Goal: Task Accomplishment & Management: Use online tool/utility

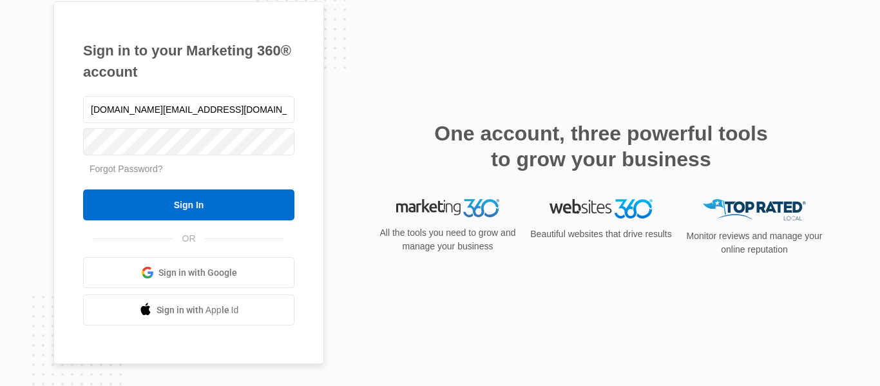
click at [212, 213] on input "Sign In" at bounding box center [188, 204] width 211 height 31
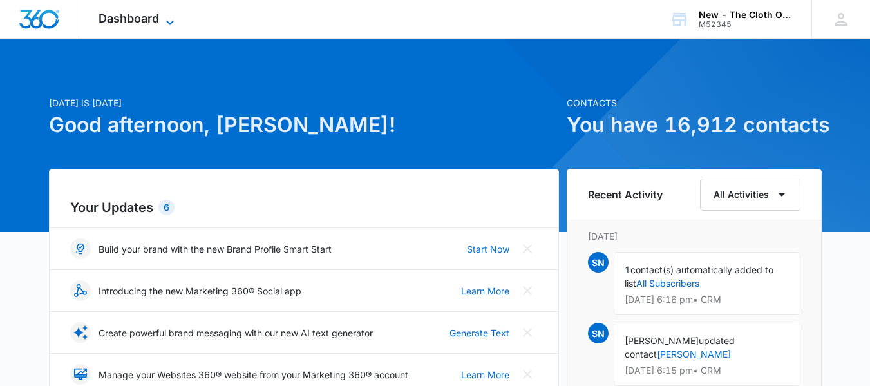
click at [147, 24] on span "Dashboard" at bounding box center [129, 19] width 61 height 14
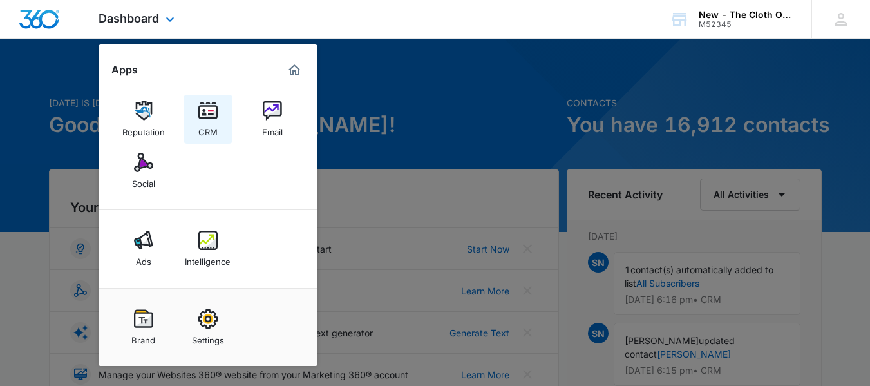
click at [214, 109] on img at bounding box center [207, 110] width 19 height 19
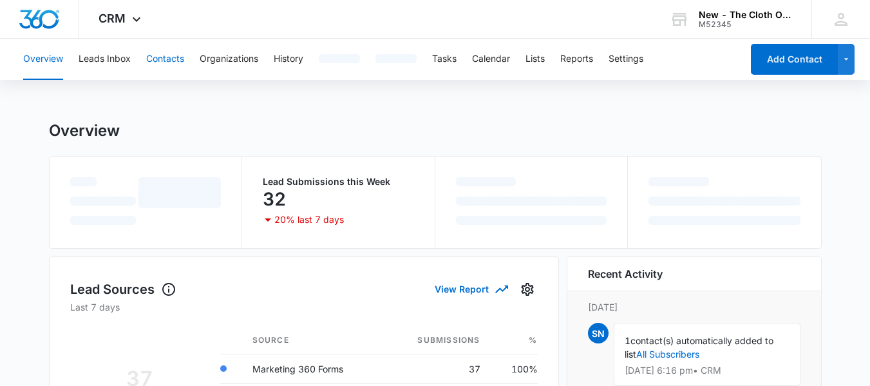
click at [162, 62] on button "Contacts" at bounding box center [165, 59] width 38 height 41
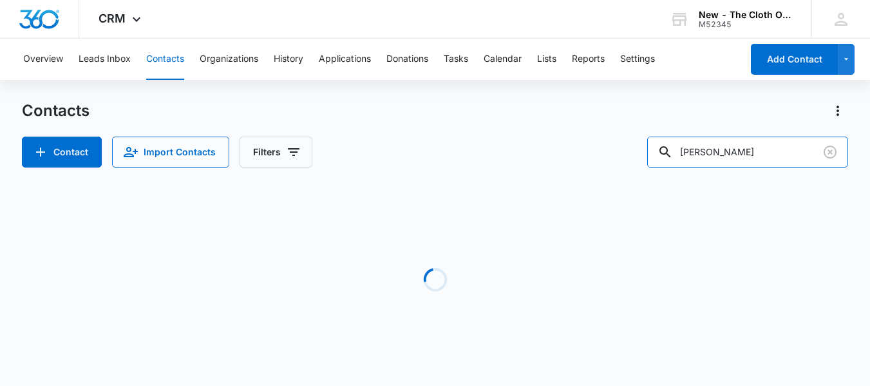
drag, startPoint x: 785, startPoint y: 144, endPoint x: 401, endPoint y: 182, distance: 385.7
click at [401, 182] on div "Contacts Contact Import Contacts Filters [PERSON_NAME] Loading No Results" at bounding box center [435, 245] width 826 height 291
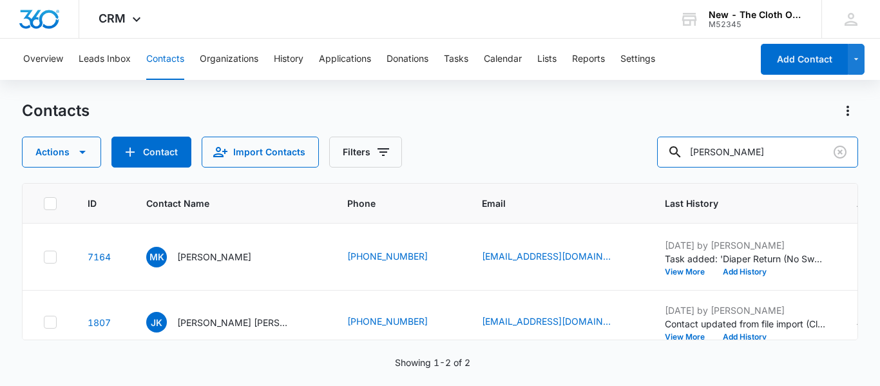
type input "[PERSON_NAME]"
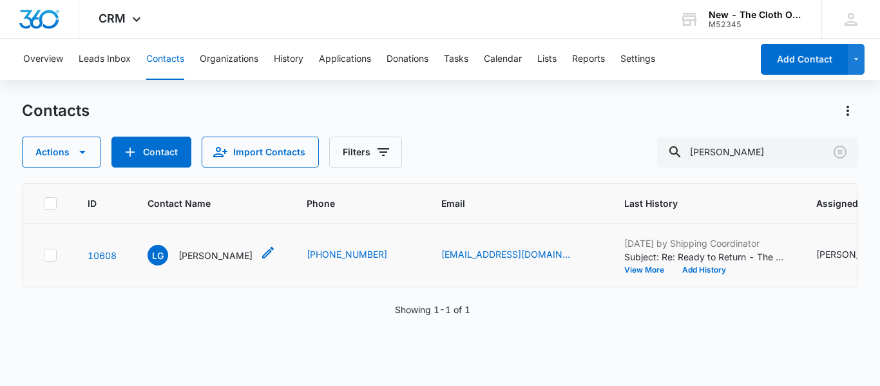
click at [198, 265] on div "LG [PERSON_NAME]" at bounding box center [199, 255] width 105 height 21
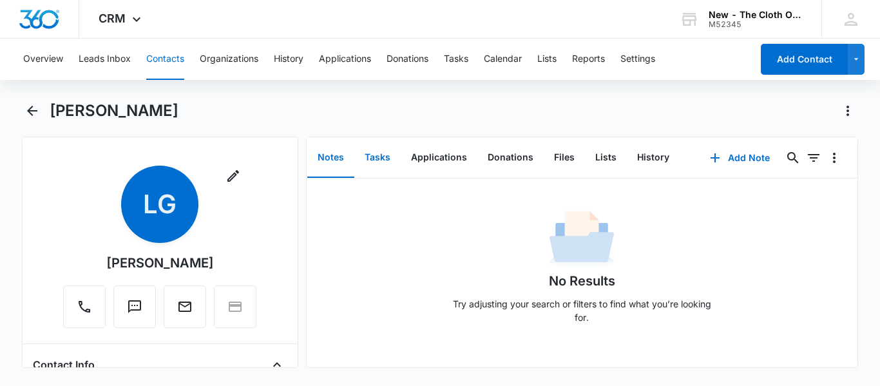
click at [381, 146] on button "Tasks" at bounding box center [377, 158] width 46 height 40
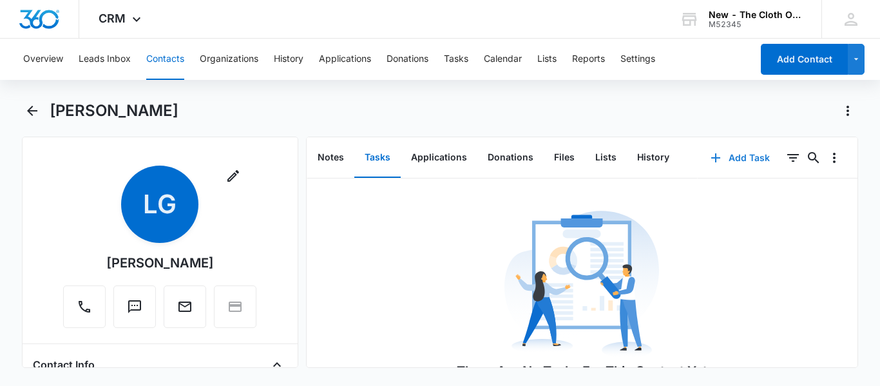
click at [714, 158] on button "Add Task" at bounding box center [739, 157] width 85 height 31
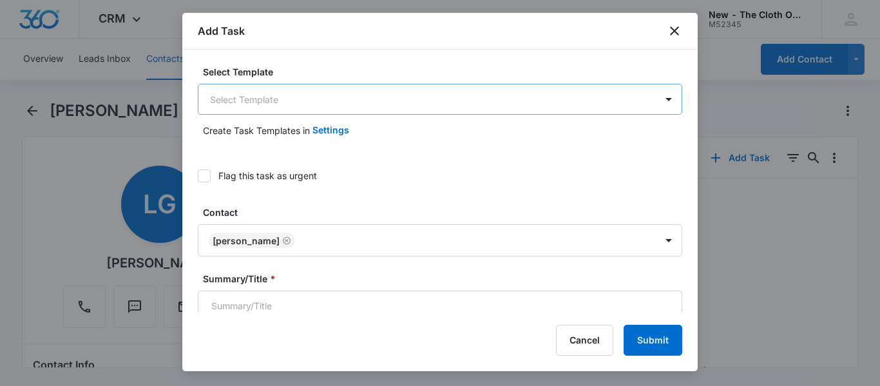
click at [393, 102] on body "CRM Apps Reputation CRM Email Social Ads Intelligence Brand Settings AI Assista…" at bounding box center [440, 193] width 880 height 386
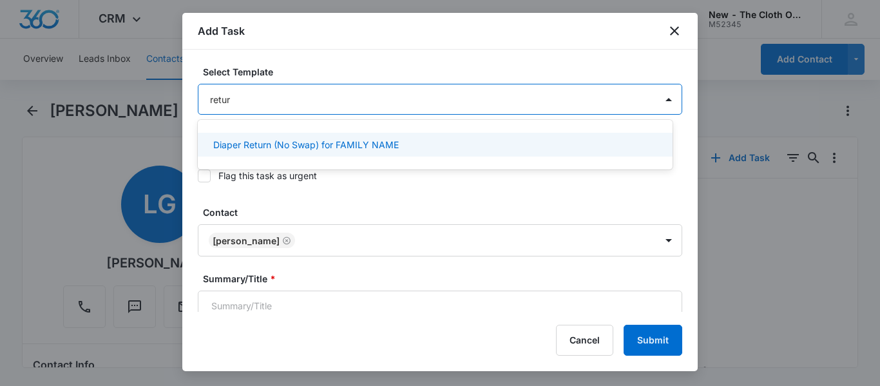
type input "return"
click at [381, 145] on p "Diaper Return (No Swap) for FAMILY NAME" at bounding box center [305, 145] width 185 height 14
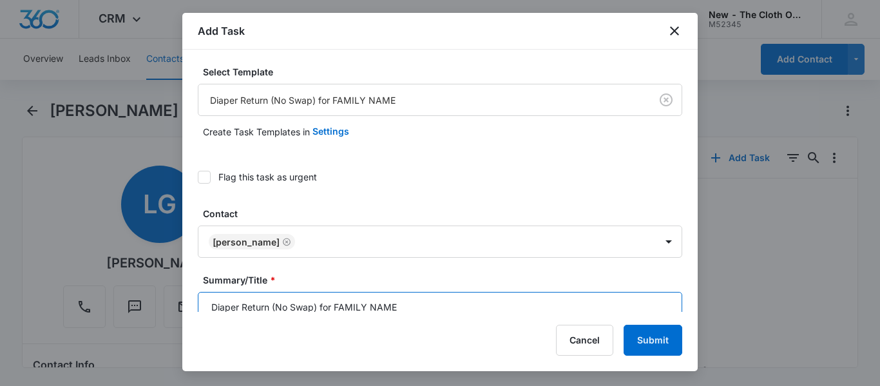
click at [421, 306] on input "Diaper Return (No Swap) for FAMILY NAME" at bounding box center [440, 307] width 484 height 31
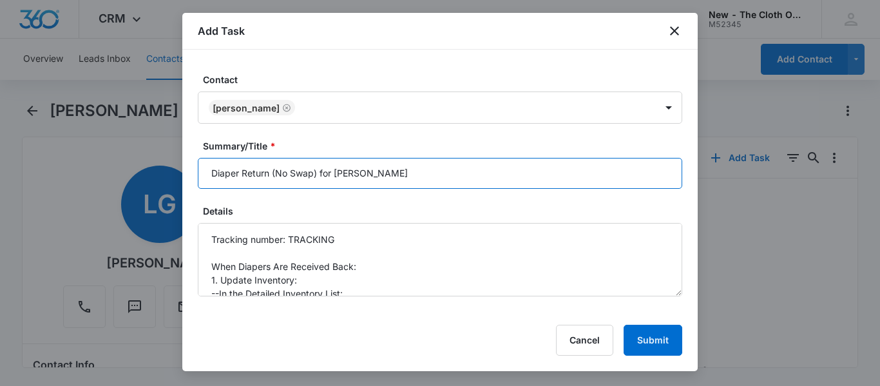
scroll to position [146, 0]
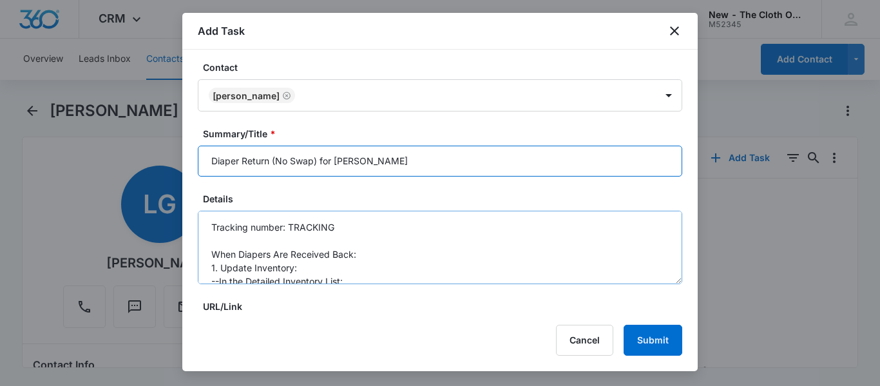
type input "Diaper Return (No Swap) for [PERSON_NAME]"
click at [449, 227] on textarea "Tracking number: TRACKING When Diapers Are Received Back: 1. Update Inventory: …" at bounding box center [440, 247] width 484 height 73
type textarea "Tracking number: SHIPPING ON OWN When Diapers Are Received Back: 1. Update Inve…"
click at [315, 159] on input "Diaper Return (No Swap) for [PERSON_NAME]" at bounding box center [440, 161] width 484 height 31
type input "Diaper Return (No Swap) + Donation for [PERSON_NAME]"
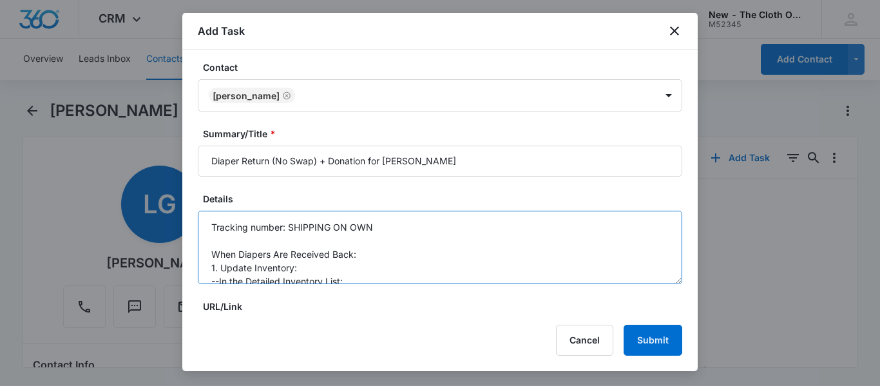
click at [446, 226] on textarea "Tracking number: SHIPPING ON OWN When Diapers Are Received Back: 1. Update Inve…" at bounding box center [440, 247] width 484 height 73
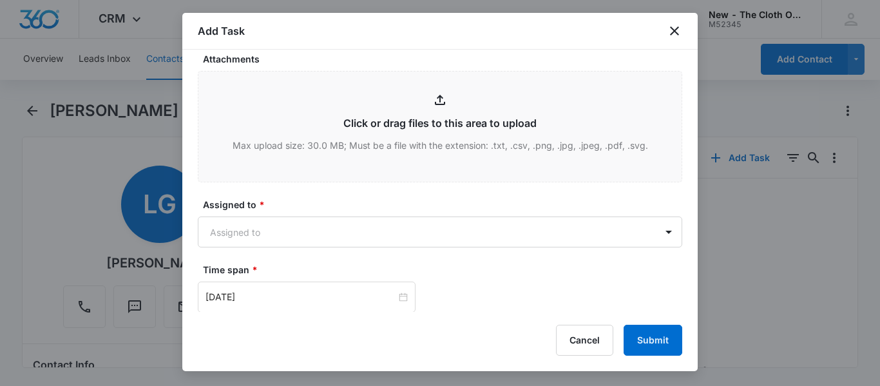
scroll to position [674, 0]
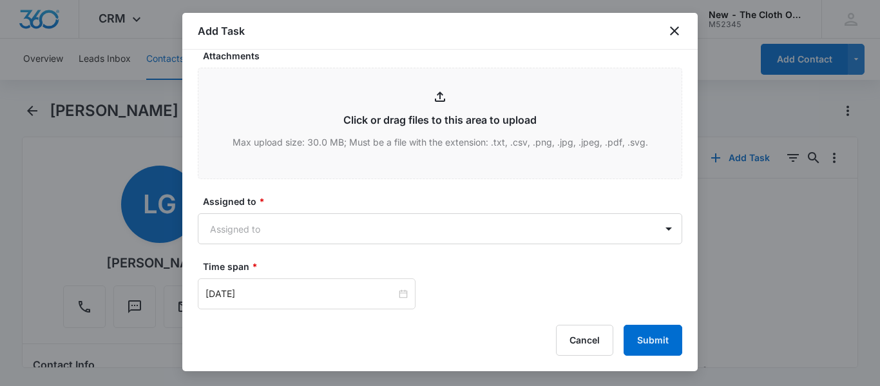
type textarea "Tracking number: SHIPPING ON OWN - will add tracking to comments if provided Wh…"
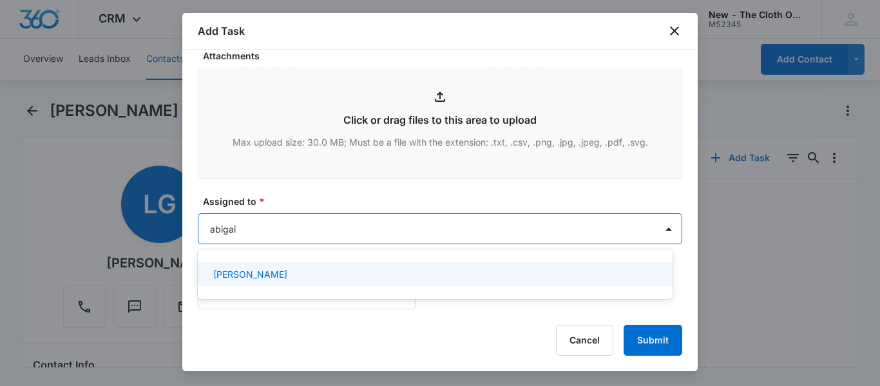
type input "[PERSON_NAME]"
click at [272, 270] on p "[PERSON_NAME]" at bounding box center [250, 274] width 74 height 14
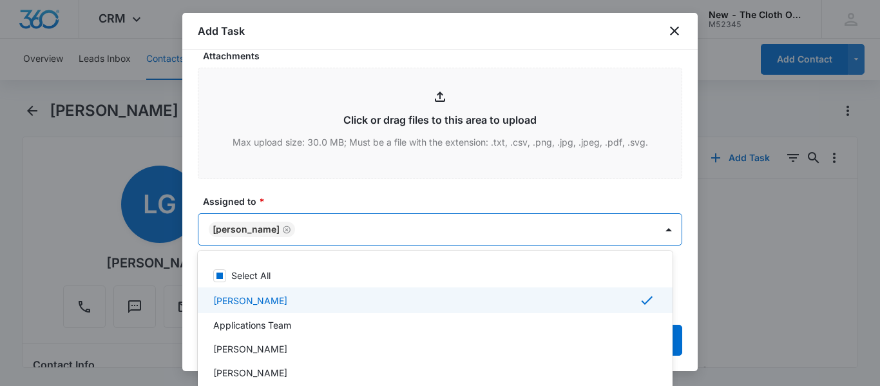
click at [379, 198] on label "Assigned to *" at bounding box center [445, 201] width 484 height 14
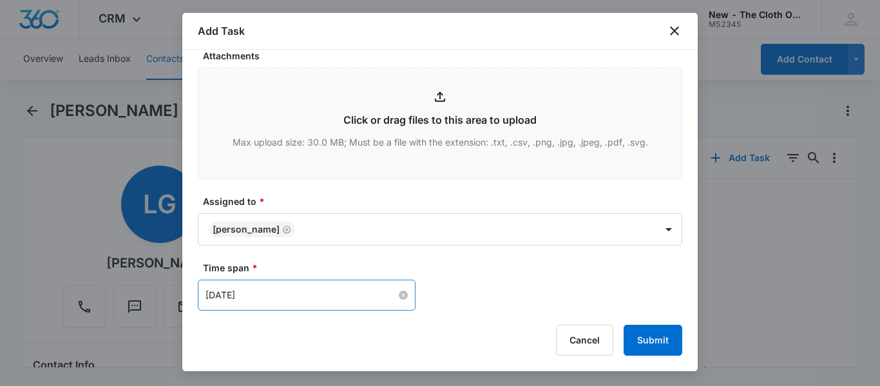
click at [334, 297] on input "[DATE]" at bounding box center [300, 295] width 191 height 14
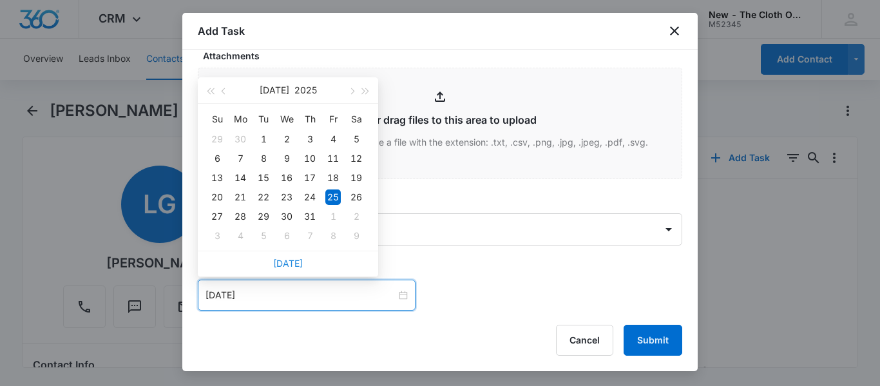
click at [279, 263] on link "[DATE]" at bounding box center [288, 263] width 30 height 11
type input "[DATE]"
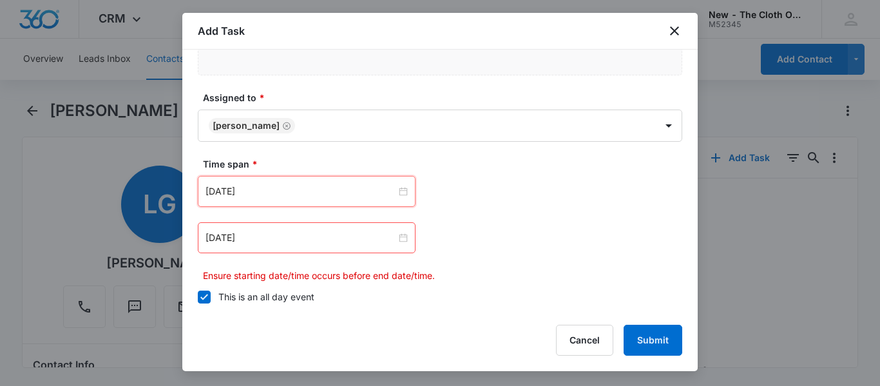
scroll to position [817, 0]
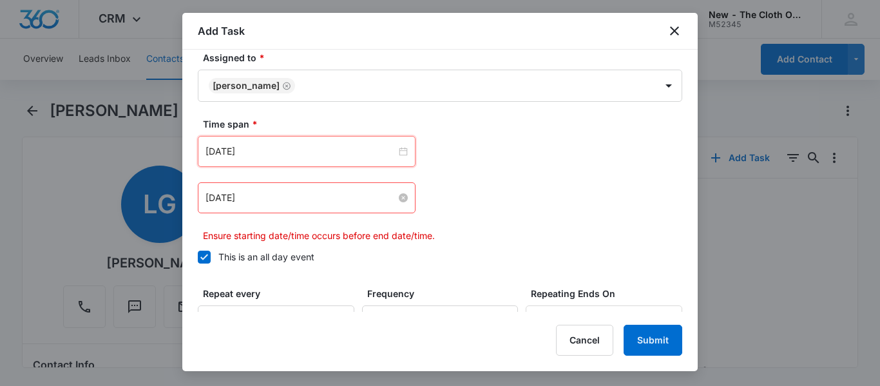
click at [316, 202] on input "[DATE]" at bounding box center [300, 198] width 191 height 14
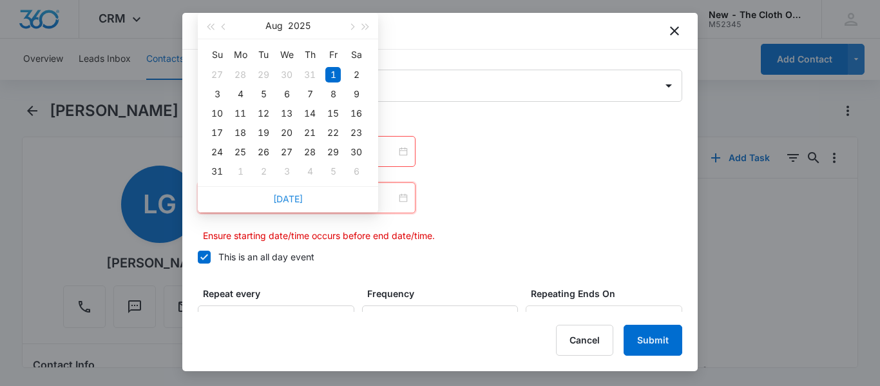
click at [280, 196] on link "[DATE]" at bounding box center [288, 198] width 30 height 11
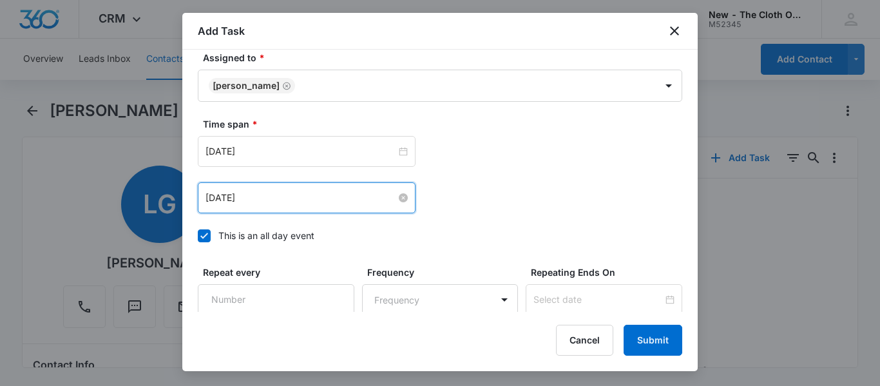
click at [285, 200] on input "[DATE]" at bounding box center [300, 198] width 191 height 14
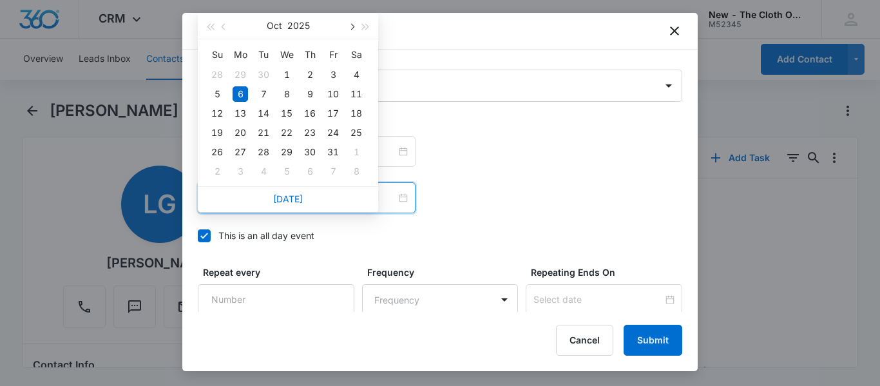
click at [351, 27] on span "button" at bounding box center [351, 27] width 6 height 6
click at [307, 98] on div "6" at bounding box center [309, 93] width 15 height 15
type input "[DATE]"
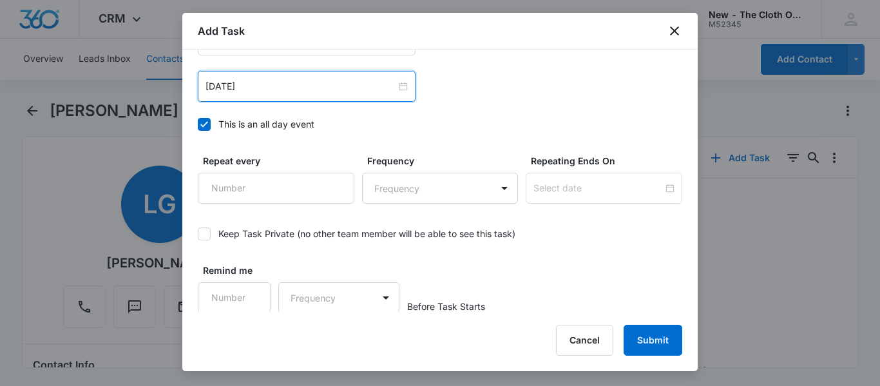
scroll to position [930, 0]
click at [650, 342] on button "Submit" at bounding box center [652, 340] width 59 height 31
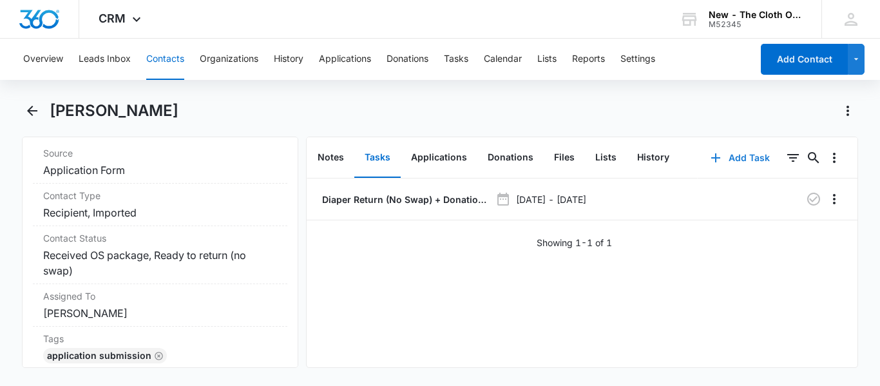
scroll to position [537, 0]
